Goal: Information Seeking & Learning: Learn about a topic

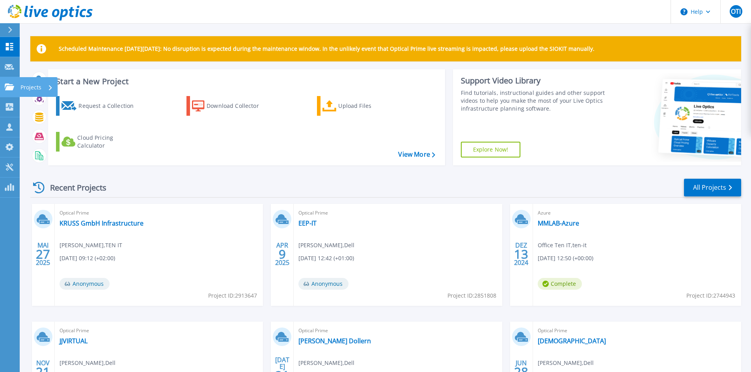
click at [12, 89] on icon at bounding box center [9, 87] width 9 height 7
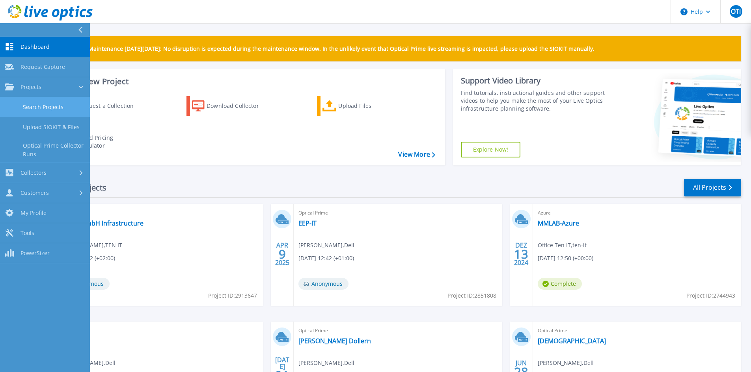
click at [43, 106] on link "Search Projects" at bounding box center [45, 107] width 90 height 20
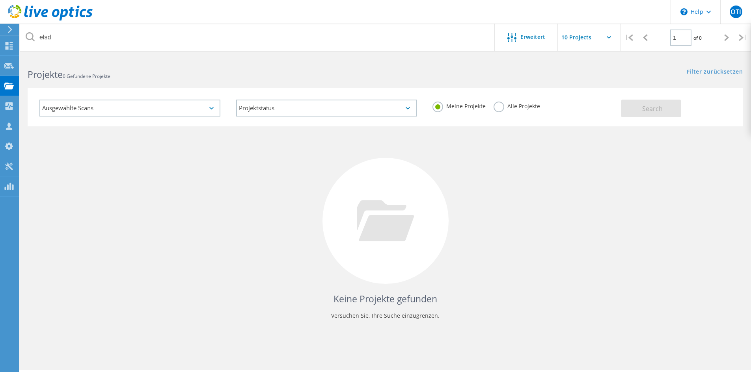
click at [537, 102] on label "Alle Projekte" at bounding box center [516, 105] width 46 height 7
click at [0, 0] on input "Alle Projekte" at bounding box center [0, 0] width 0 height 0
click at [640, 109] on button "Search" at bounding box center [651, 109] width 60 height 18
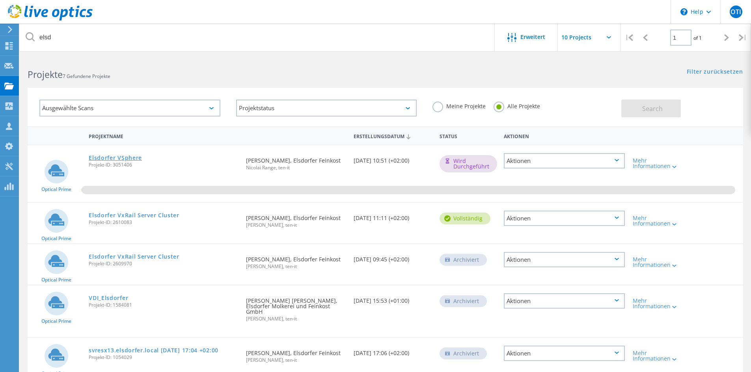
click at [127, 156] on link "Elsdorfer VSphere" at bounding box center [115, 158] width 53 height 6
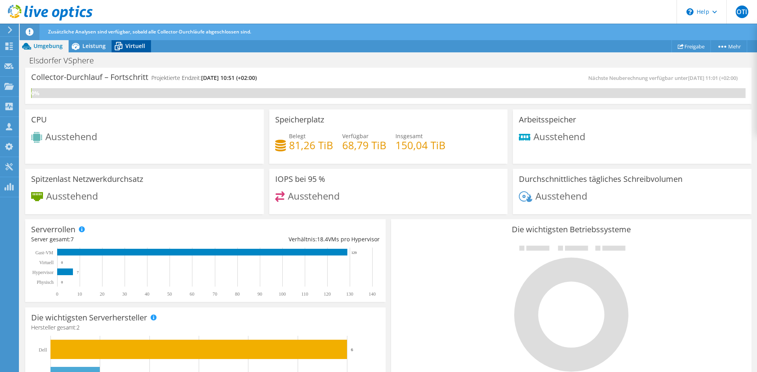
click at [120, 43] on icon at bounding box center [118, 43] width 5 height 3
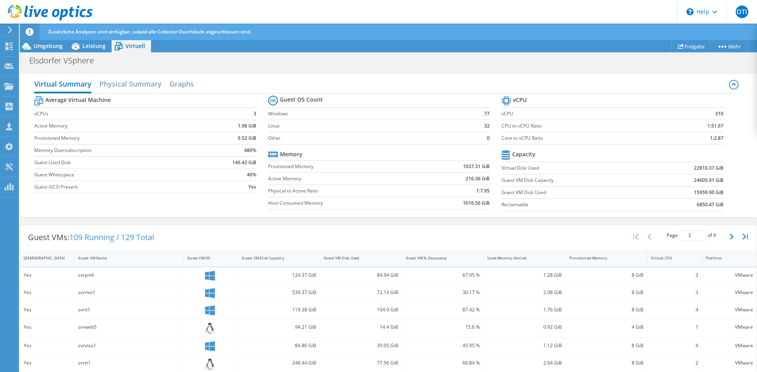
scroll to position [79, 0]
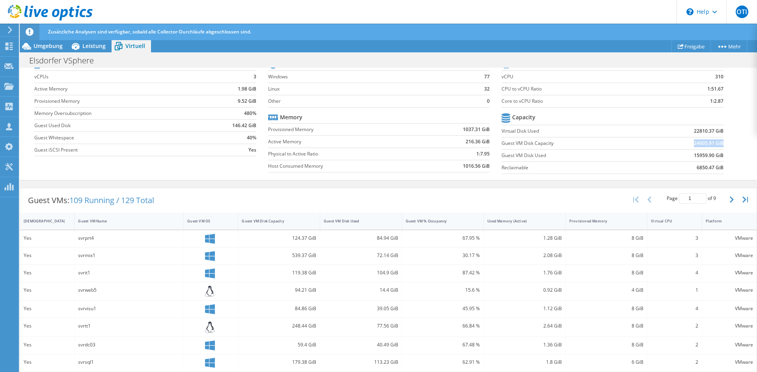
drag, startPoint x: 693, startPoint y: 143, endPoint x: 717, endPoint y: 145, distance: 24.1
click at [717, 145] on b "24605.91 GiB" at bounding box center [709, 143] width 30 height 8
click at [684, 145] on td "24605.91 GiB" at bounding box center [684, 143] width 76 height 12
drag, startPoint x: 686, startPoint y: 142, endPoint x: 713, endPoint y: 143, distance: 26.8
click at [713, 143] on td "24605.91 GiB" at bounding box center [684, 143] width 76 height 12
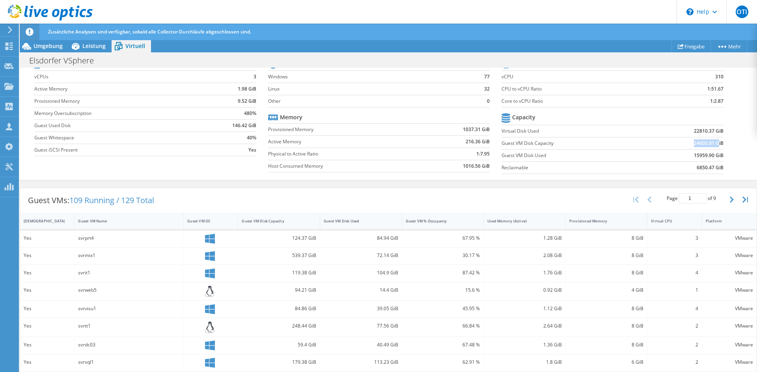
scroll to position [110, 0]
click at [374, 94] on td "Linux" at bounding box center [368, 89] width 201 height 12
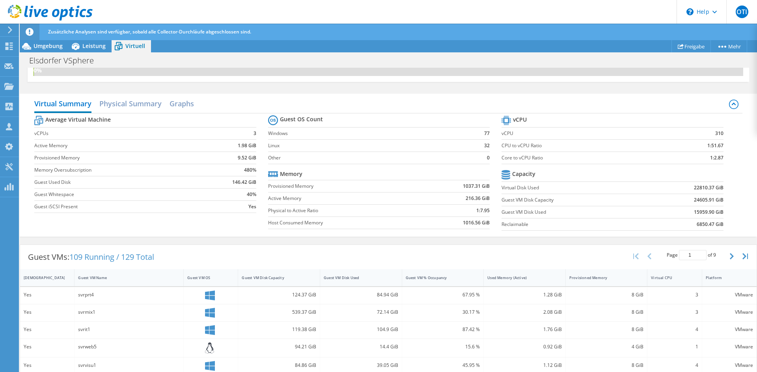
scroll to position [158, 0]
drag, startPoint x: 707, startPoint y: 135, endPoint x: 720, endPoint y: 135, distance: 13.8
click at [720, 135] on section "vCPU vCPU 310 CPU to vCPU Ratio 1:51.67 Core to vCPU Ratio 1:2.87 Capacity Virt…" at bounding box center [617, 174] width 233 height 121
click at [85, 45] on span "Leistung" at bounding box center [93, 45] width 23 height 7
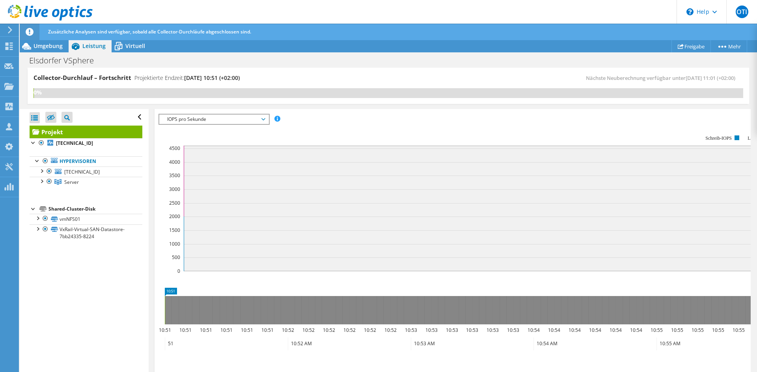
click at [196, 117] on span "IOPS pro Sekunde" at bounding box center [213, 119] width 101 height 9
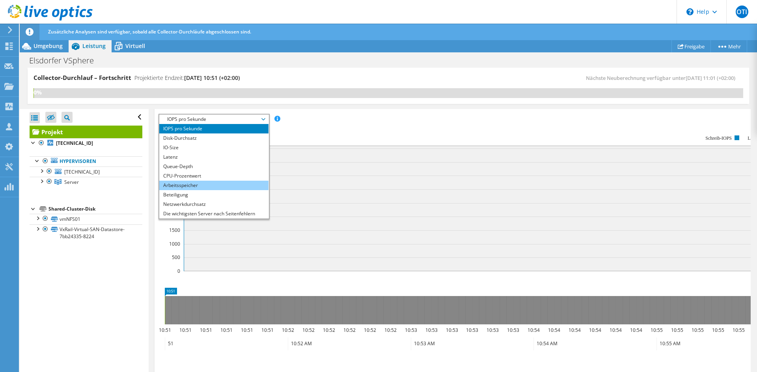
click at [186, 184] on li "Arbeitsspeicher" at bounding box center [213, 185] width 109 height 9
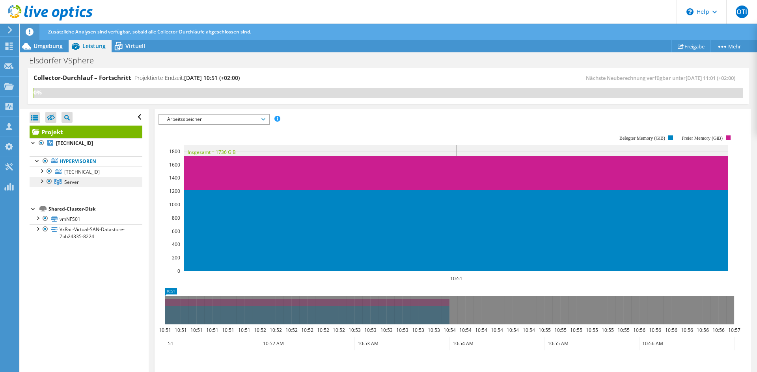
click at [68, 179] on span "Server" at bounding box center [71, 182] width 15 height 7
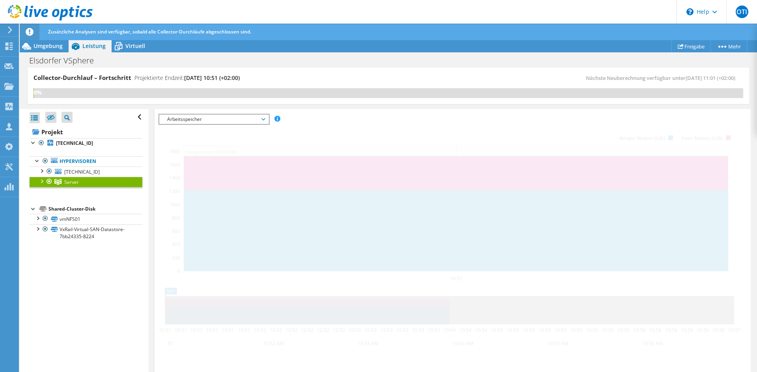
scroll to position [128, 0]
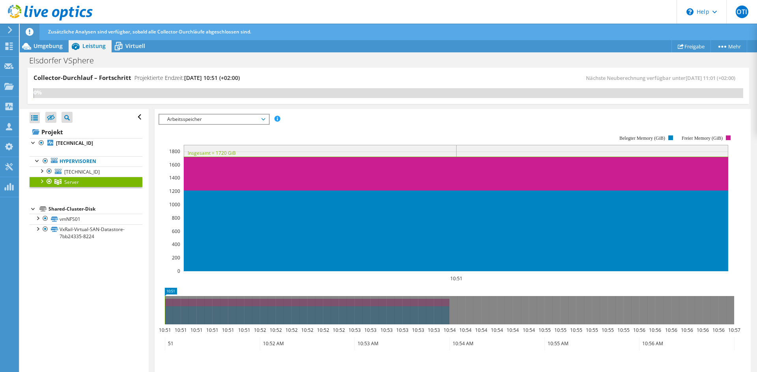
click at [43, 181] on div at bounding box center [41, 181] width 8 height 8
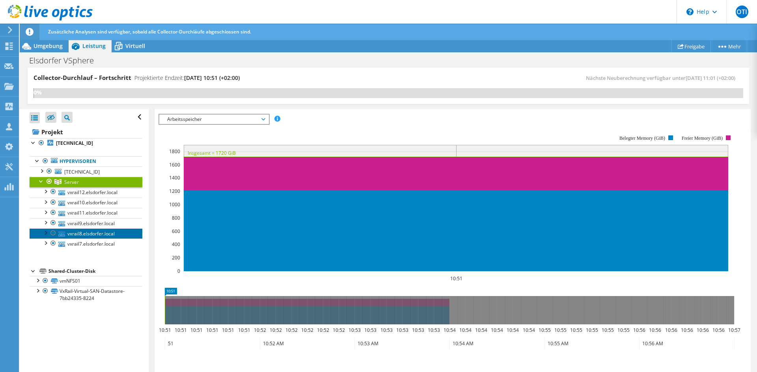
click at [86, 238] on link "vxrail8.elsdorfer.local" at bounding box center [86, 234] width 113 height 10
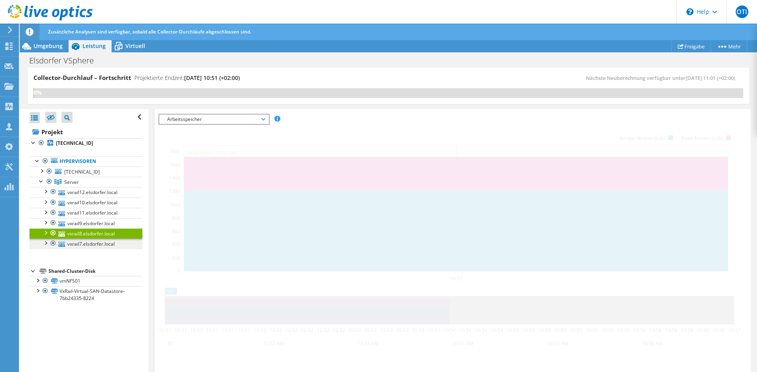
scroll to position [130, 0]
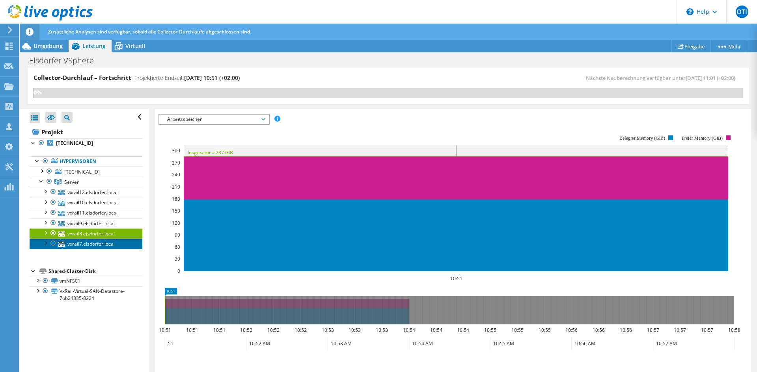
click at [85, 245] on link "vxrail7.elsdorfer.local" at bounding box center [86, 244] width 113 height 10
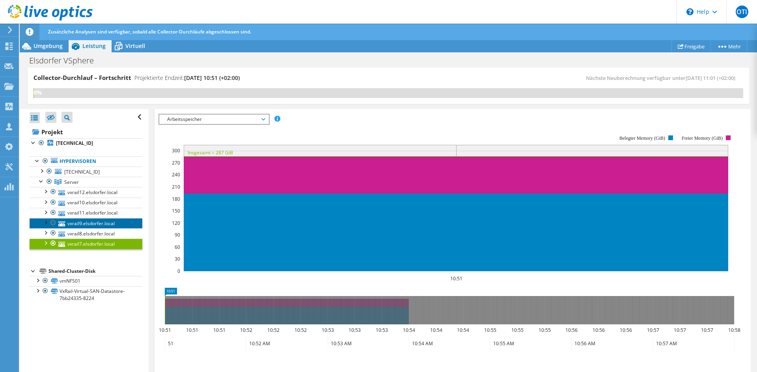
click at [91, 220] on link "vxrail9.elsdorfer.local" at bounding box center [86, 223] width 113 height 10
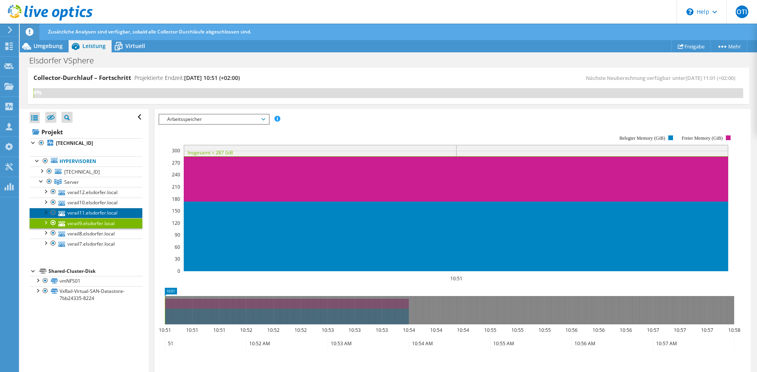
click at [91, 211] on link "vxrail11.elsdorfer.local" at bounding box center [86, 213] width 113 height 10
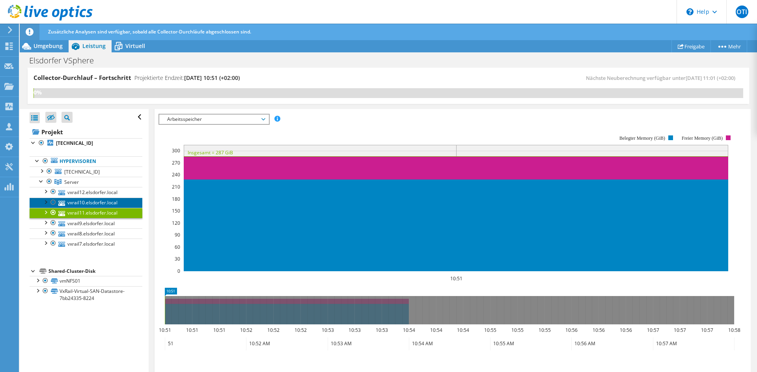
click at [93, 199] on link "vxrail10.elsdorfer.local" at bounding box center [86, 203] width 113 height 10
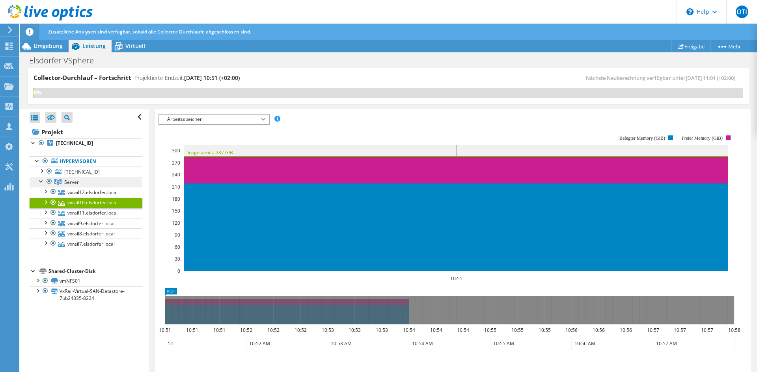
click at [85, 181] on link "Server" at bounding box center [86, 182] width 113 height 10
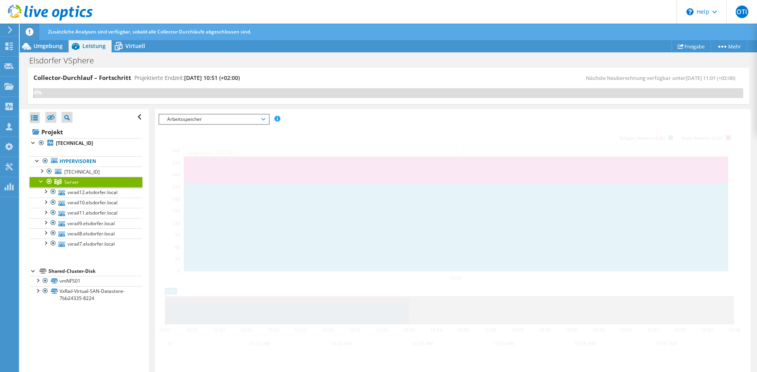
scroll to position [128, 0]
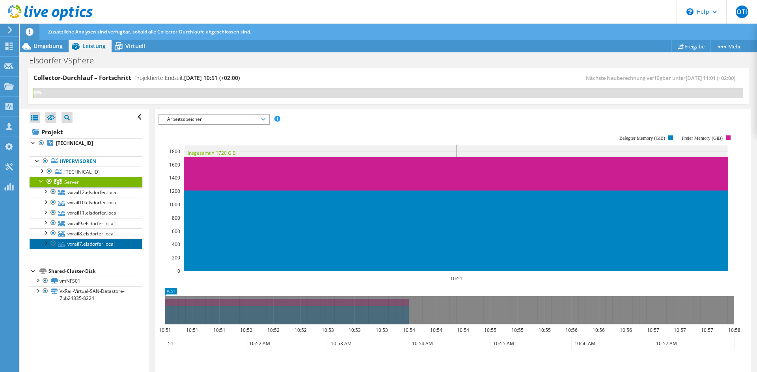
click at [84, 245] on link "vxrail7.elsdorfer.local" at bounding box center [86, 244] width 113 height 10
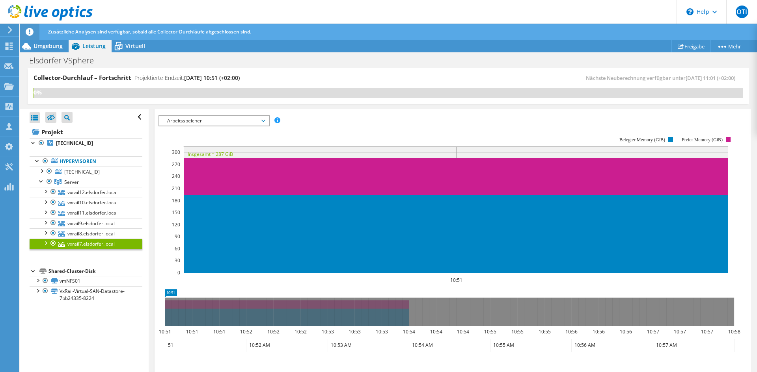
scroll to position [130, 0]
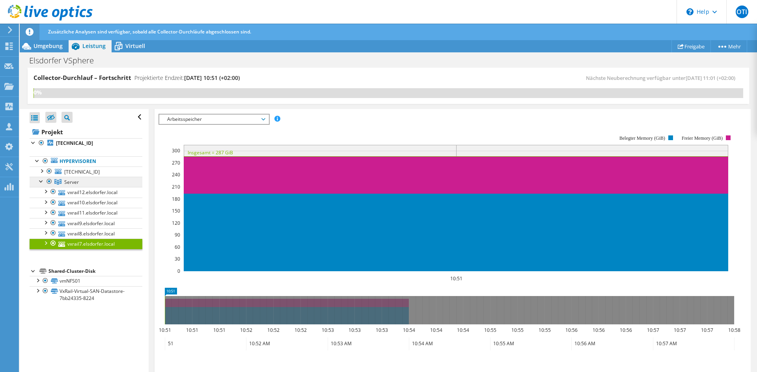
click at [73, 180] on span "Server" at bounding box center [71, 182] width 15 height 7
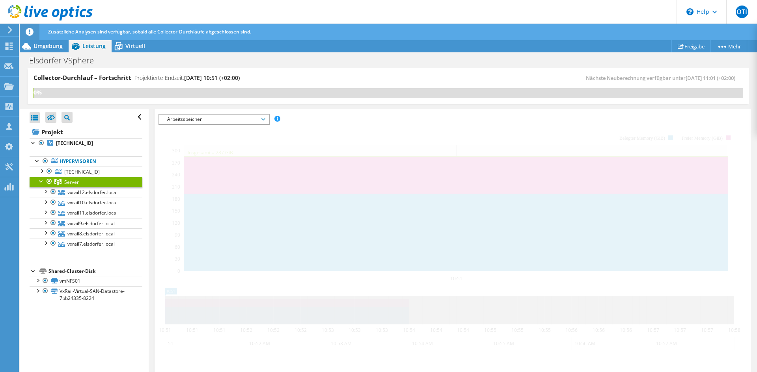
scroll to position [128, 0]
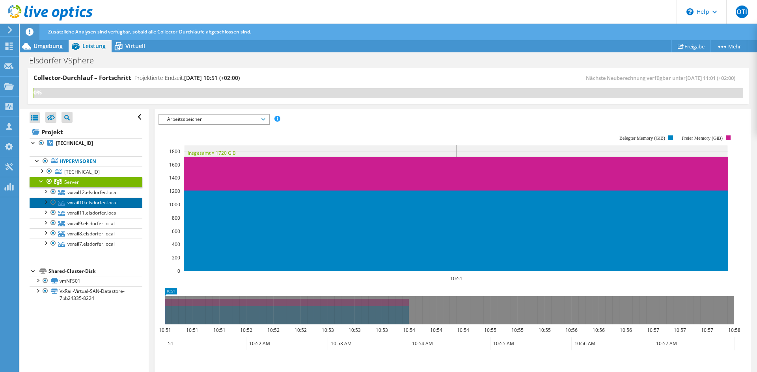
click at [78, 202] on link "vxrail10.elsdorfer.local" at bounding box center [86, 203] width 113 height 10
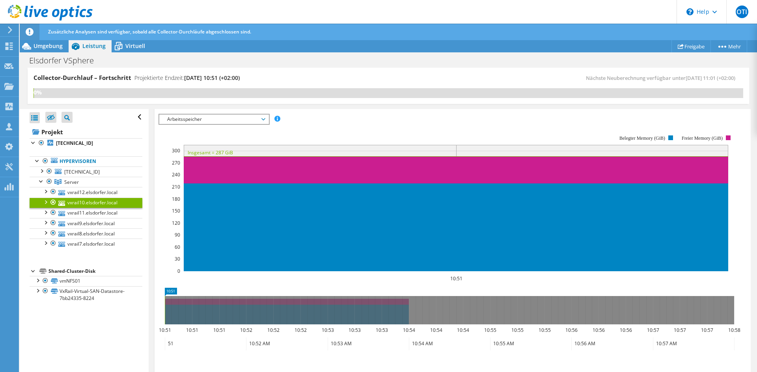
scroll to position [130, 0]
click at [215, 119] on span "Arbeitsspeicher" at bounding box center [213, 119] width 101 height 9
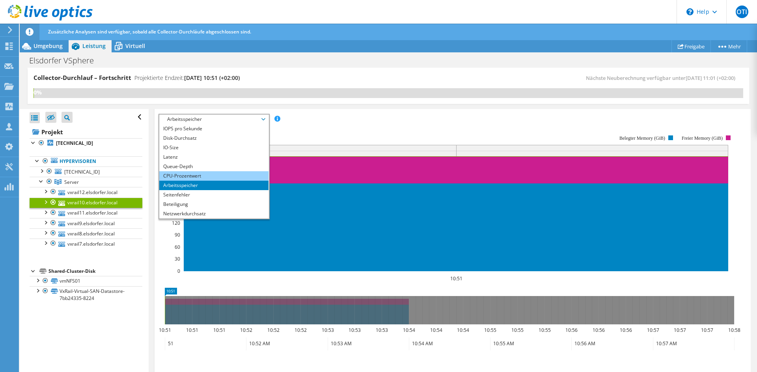
click at [177, 173] on li "CPU-Prozentwert" at bounding box center [213, 175] width 109 height 9
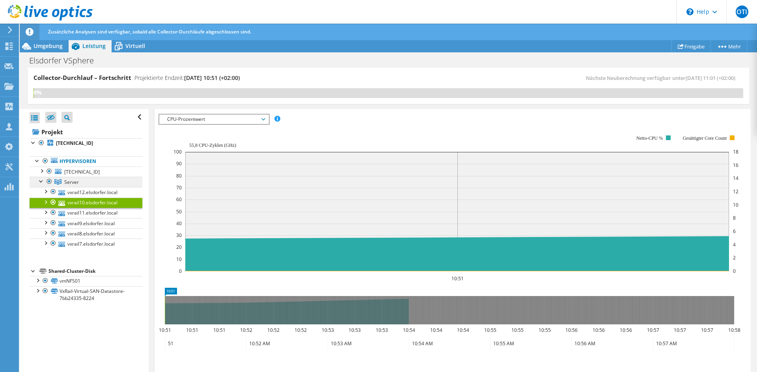
click at [86, 180] on link "Server" at bounding box center [86, 182] width 113 height 10
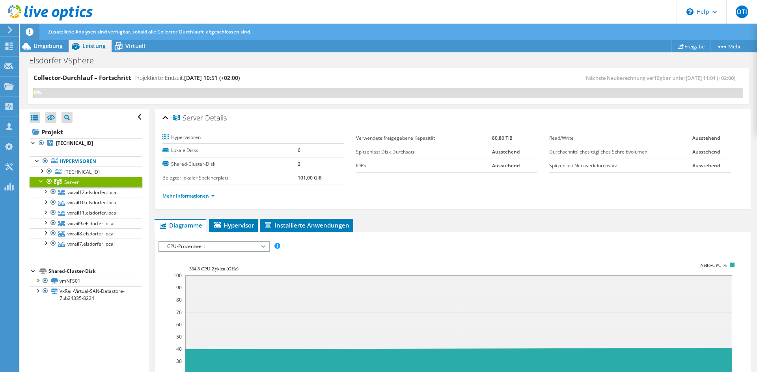
scroll to position [0, 0]
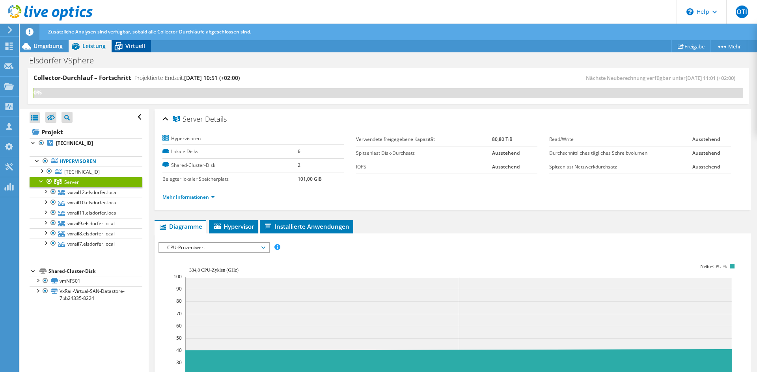
click at [126, 50] on div "Virtuell" at bounding box center [131, 46] width 39 height 13
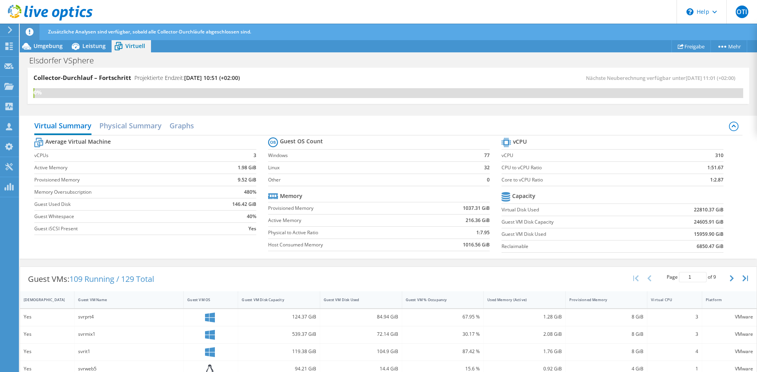
scroll to position [158, 0]
